Goal: Book appointment/travel/reservation

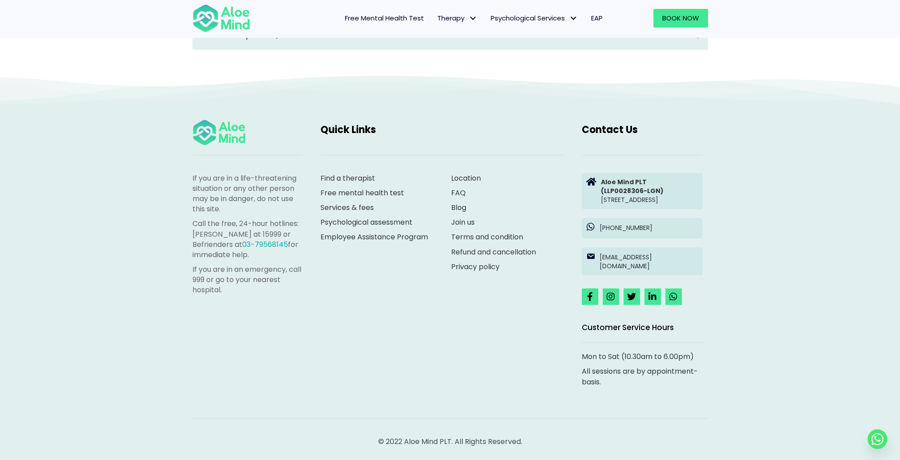
scroll to position [1399, 0]
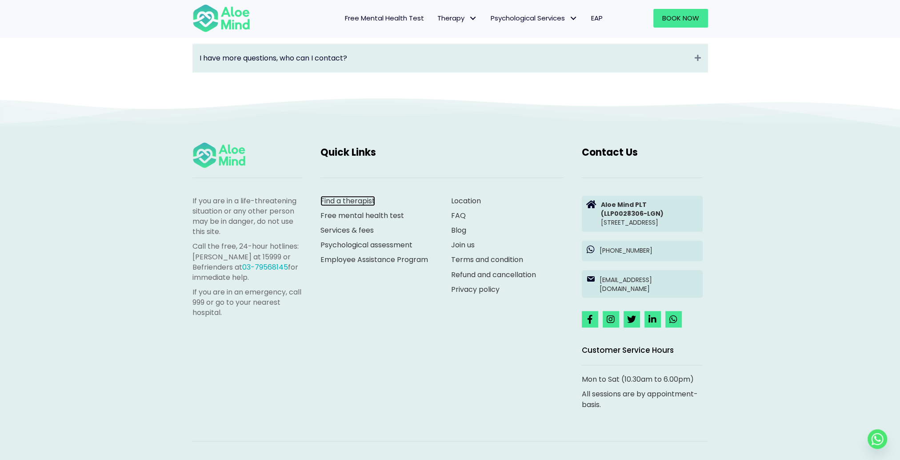
click at [354, 206] on link "Find a therapist" at bounding box center [348, 201] width 55 height 10
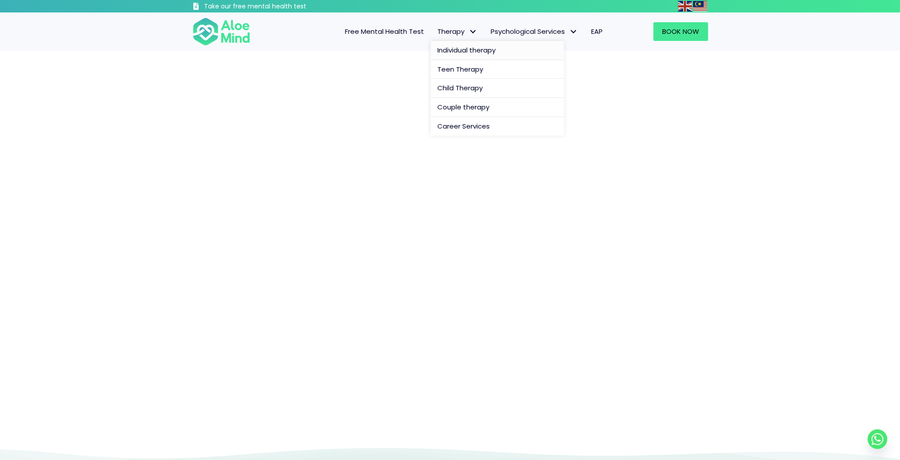
click at [456, 48] on span "Individual therapy" at bounding box center [466, 49] width 58 height 9
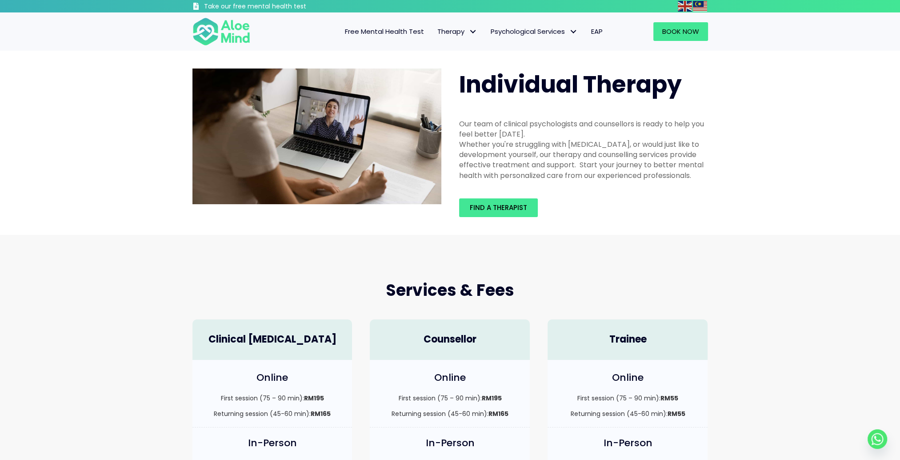
click at [509, 197] on div "Find a therapist" at bounding box center [583, 207] width 267 height 36
click at [509, 198] on link "Find a therapist" at bounding box center [498, 207] width 79 height 19
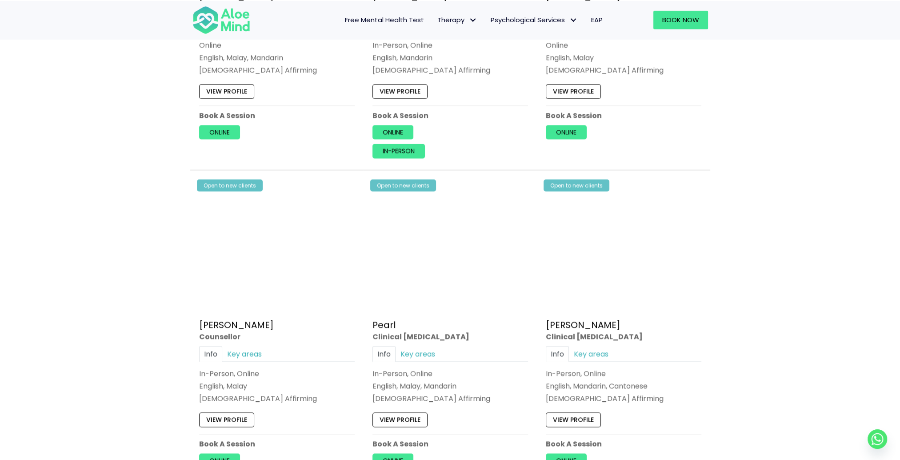
scroll to position [1778, 0]
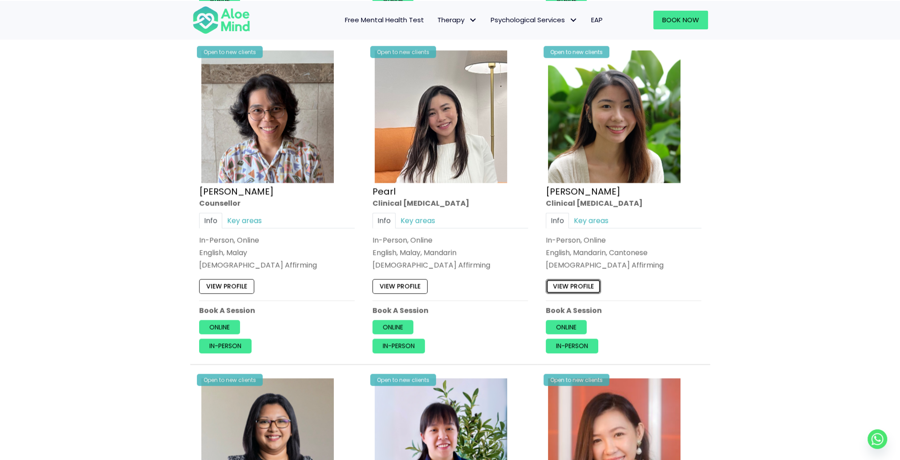
click at [573, 283] on link "View profile" at bounding box center [573, 286] width 55 height 14
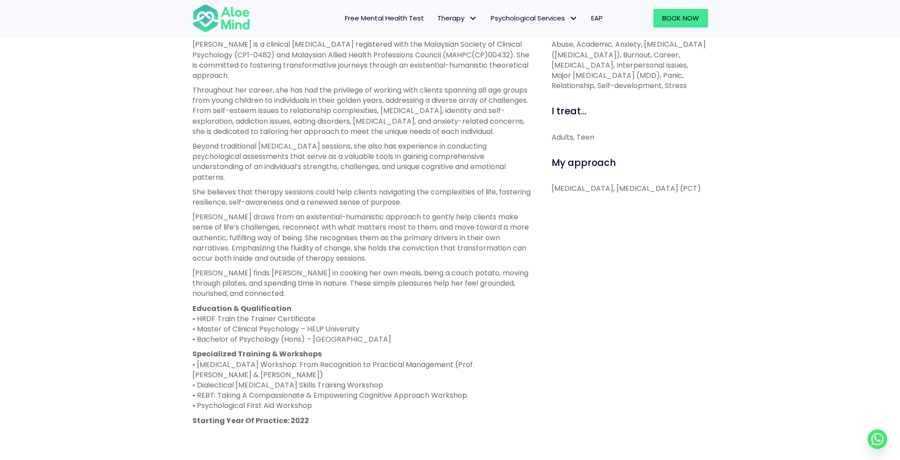
scroll to position [356, 0]
